Goal: Check status: Check status

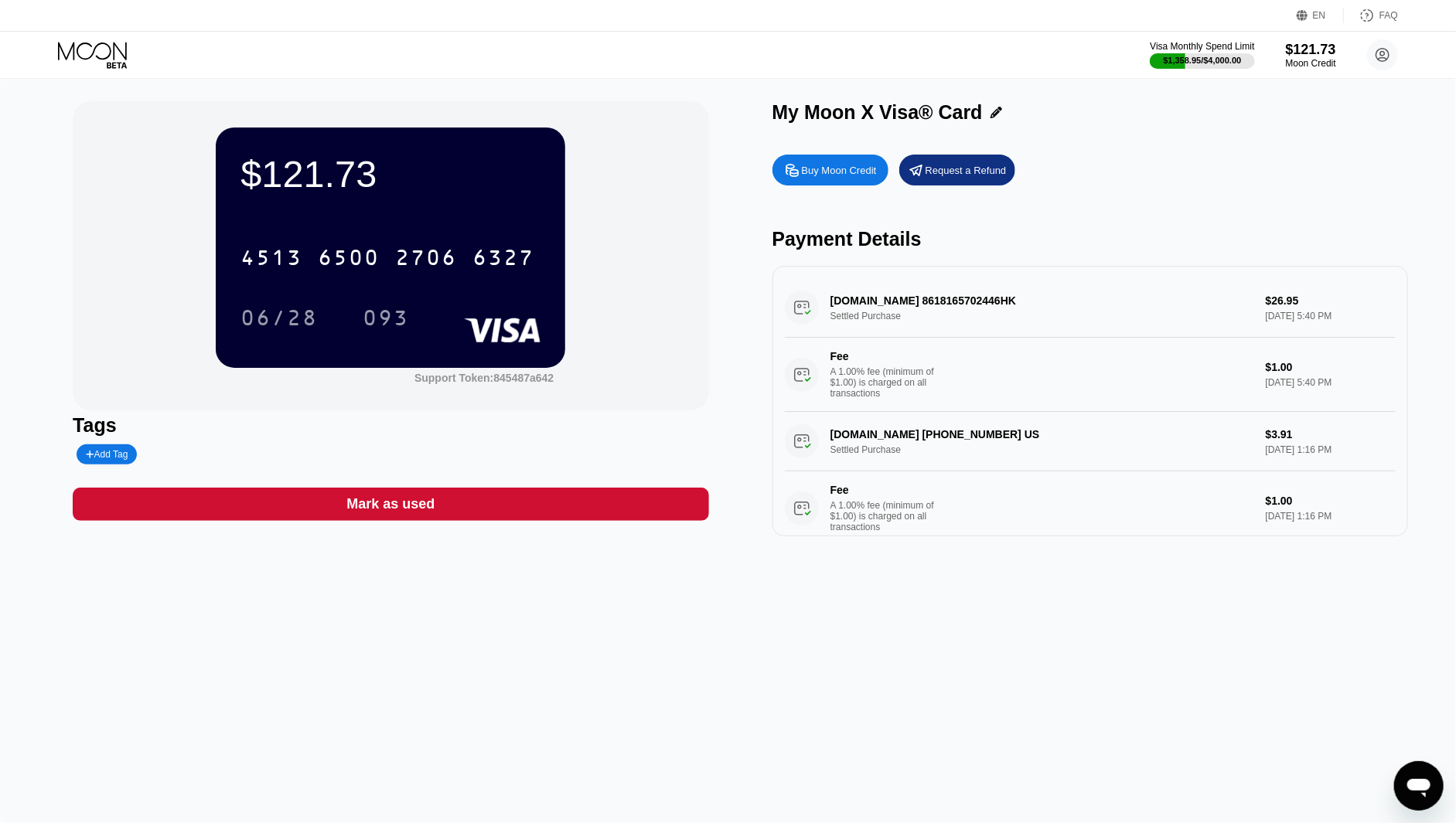
click at [84, 52] on icon at bounding box center [94, 55] width 72 height 27
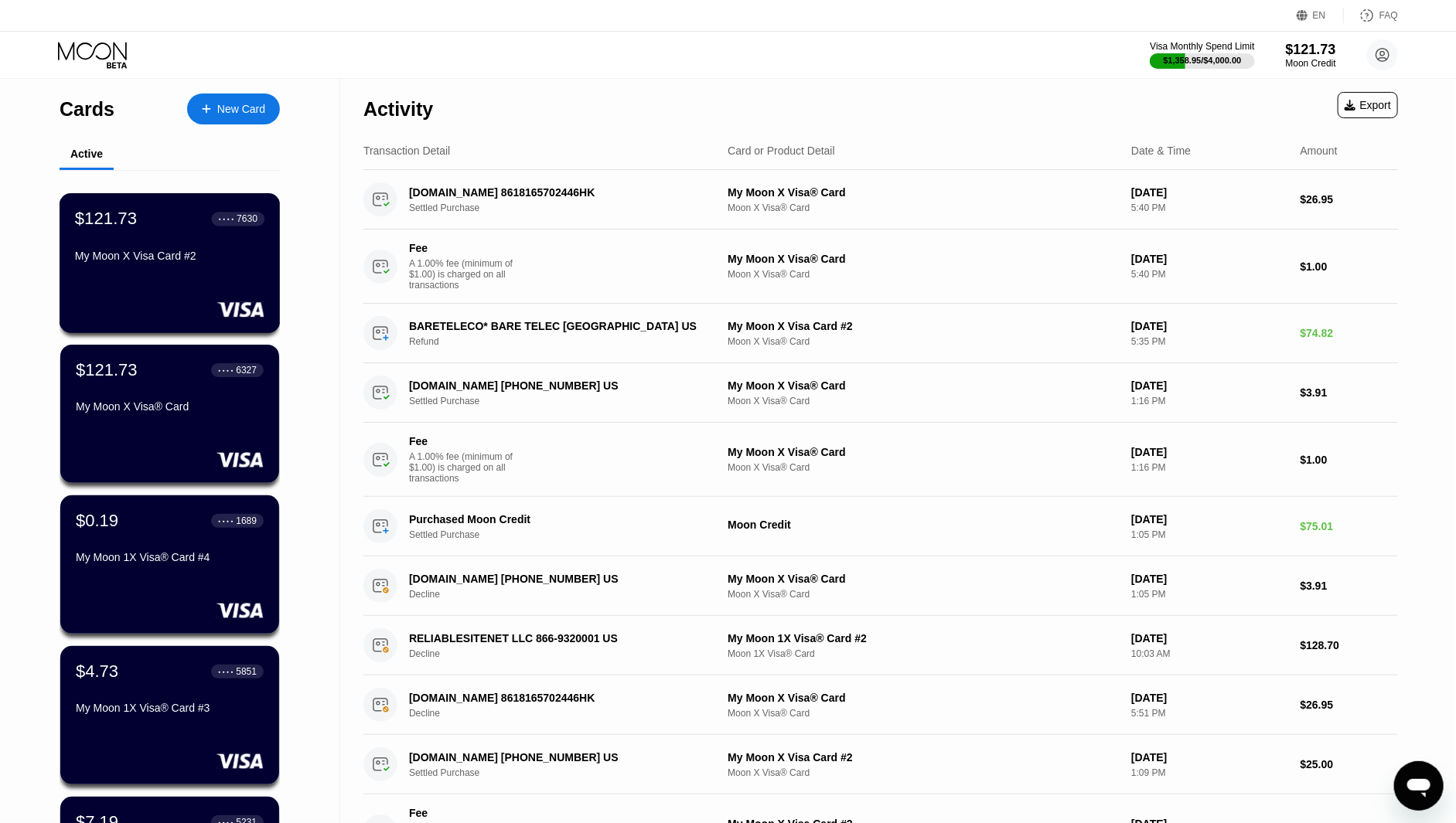
click at [137, 237] on div "$121.73 ● ● ● ● 7630 My Moon X Visa Card #2" at bounding box center [170, 239] width 189 height 60
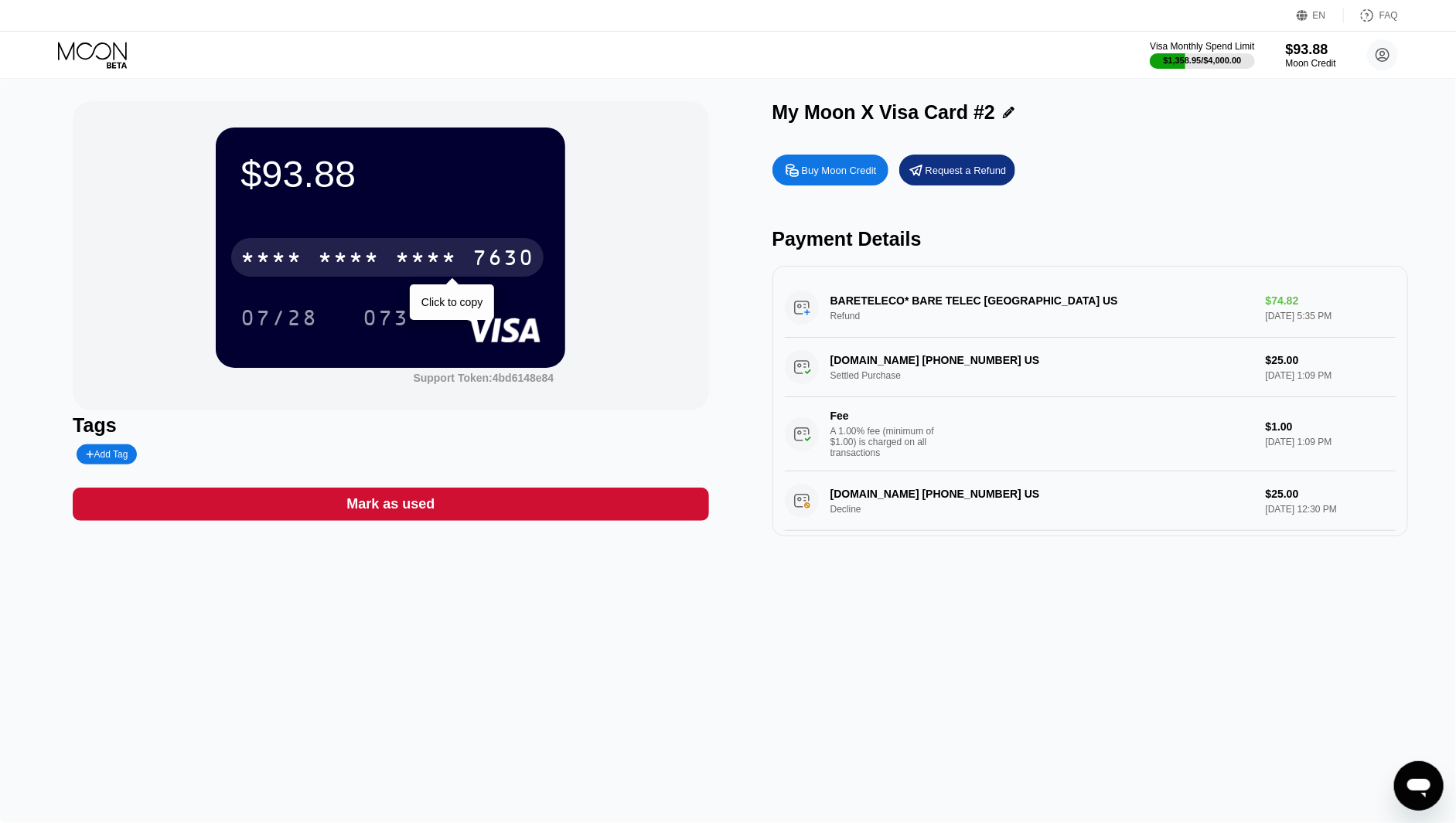
click at [372, 251] on div "* * * *" at bounding box center [349, 259] width 62 height 25
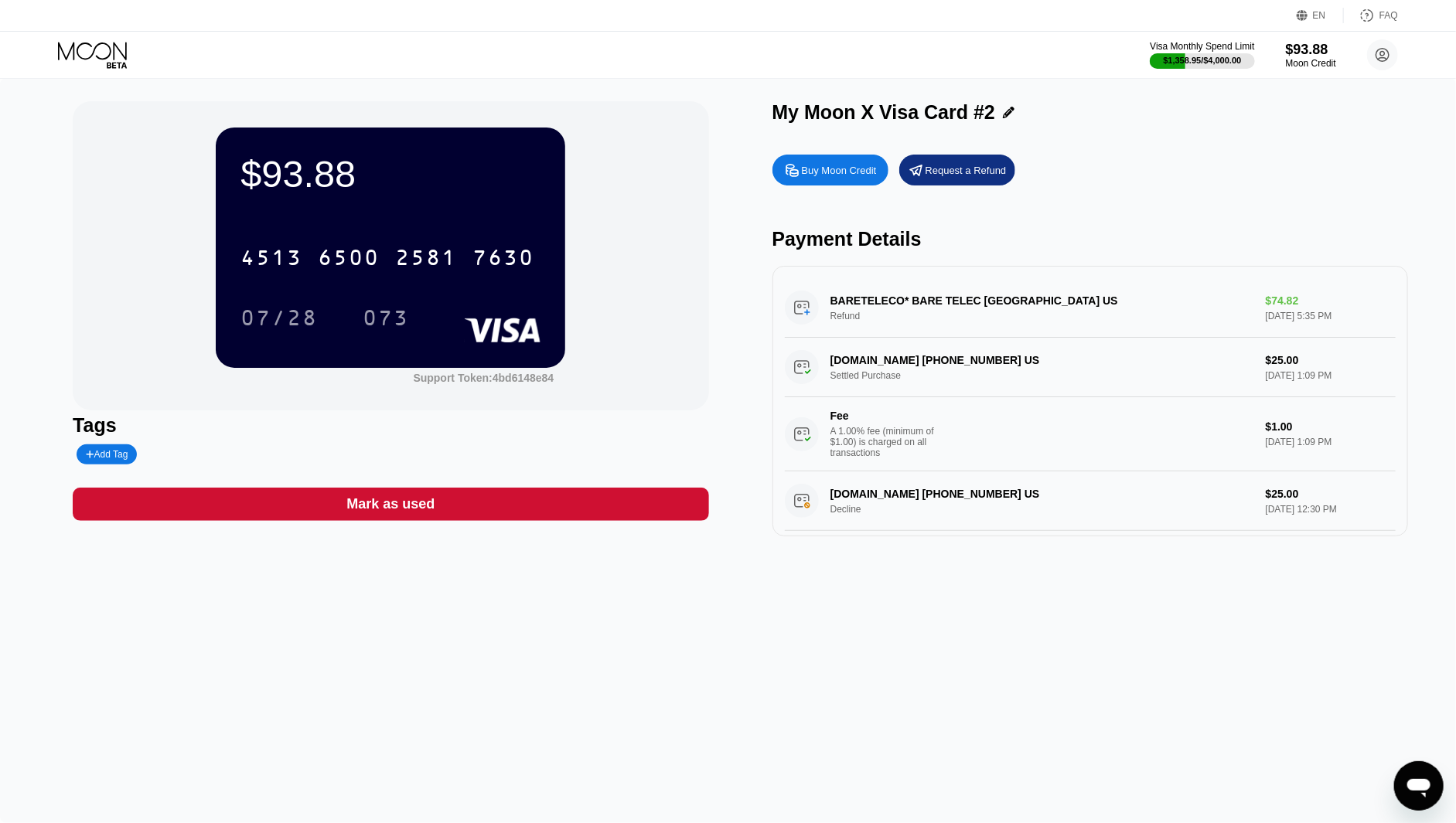
click at [99, 51] on icon at bounding box center [94, 55] width 72 height 27
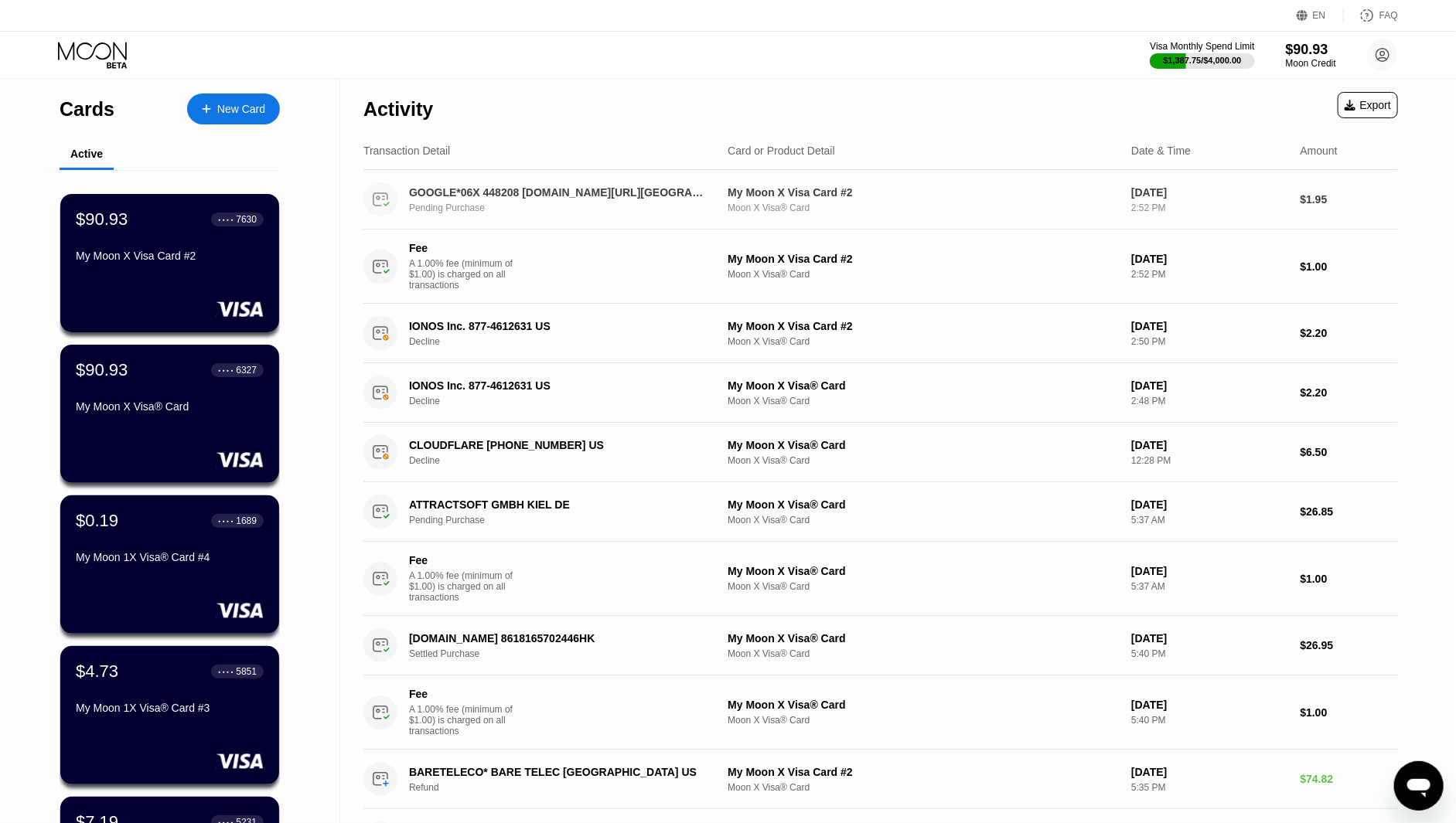
click at [561, 195] on div "GOOGLE*06X 448208 [DOMAIN_NAME][URL][GEOGRAPHIC_DATA]" at bounding box center [557, 193] width 295 height 13
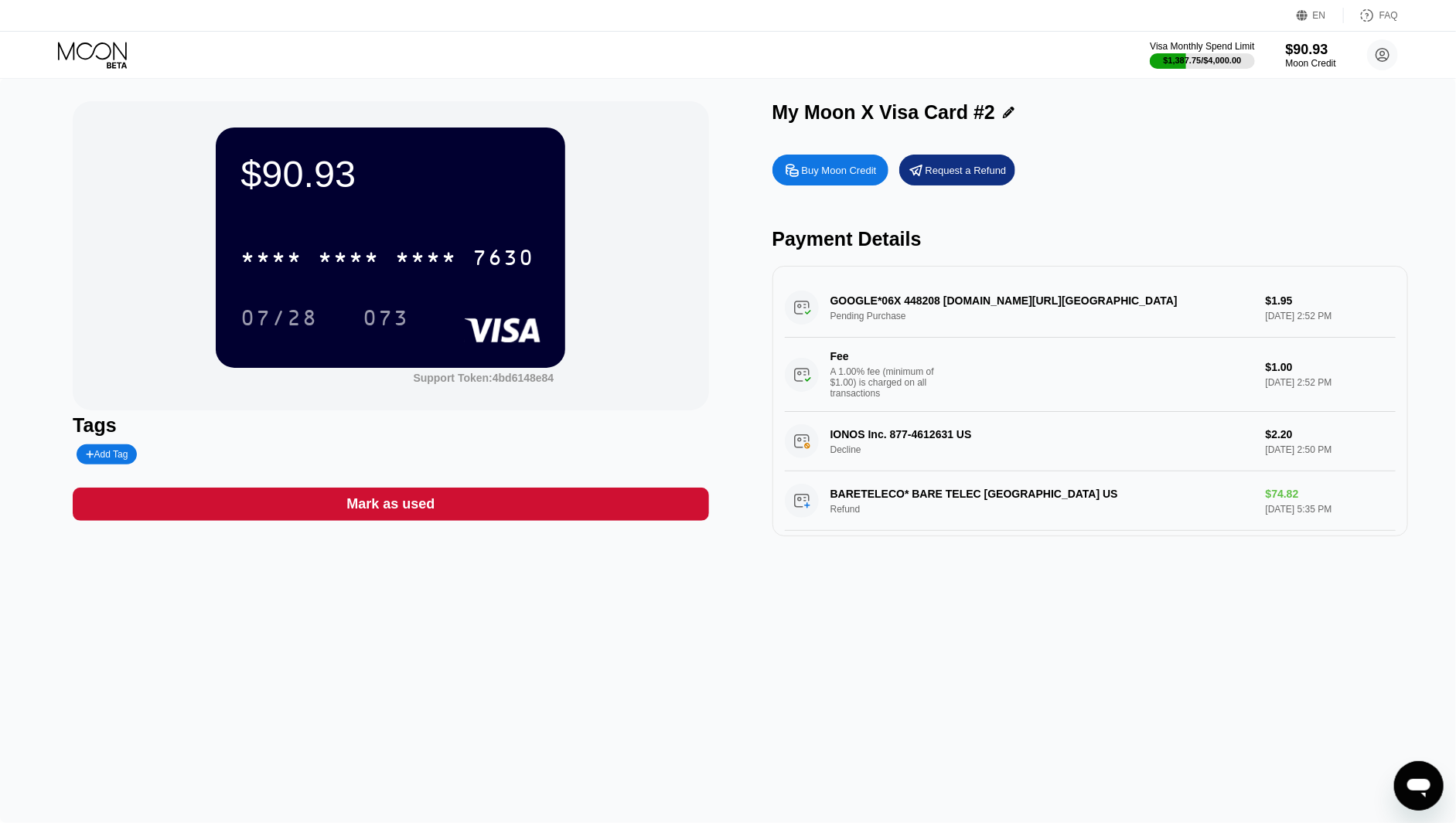
click at [898, 308] on div "GOOGLE*06X 448208 [DOMAIN_NAME][URL] Pending Purchase $1.95 [DATE] 2:52 PM Fee …" at bounding box center [1090, 345] width 610 height 134
drag, startPoint x: 899, startPoint y: 307, endPoint x: 917, endPoint y: 307, distance: 18.0
click at [917, 307] on div "GOOGLE*06X 448208 [DOMAIN_NAME][URL] Pending Purchase $1.95 [DATE] 2:52 PM Fee …" at bounding box center [1090, 345] width 610 height 134
drag, startPoint x: 900, startPoint y: 303, endPoint x: 927, endPoint y: 307, distance: 27.3
click at [927, 307] on div "GOOGLE*06X 448208 [DOMAIN_NAME][URL] Pending Purchase $1.95 [DATE] 2:52 PM Fee …" at bounding box center [1090, 345] width 610 height 134
